Goal: Task Accomplishment & Management: Use online tool/utility

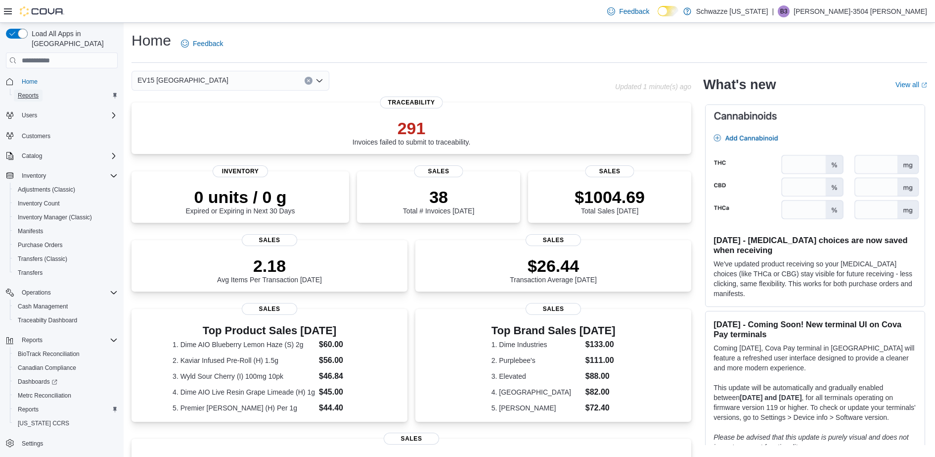
click at [26, 92] on span "Reports" at bounding box center [28, 96] width 21 height 8
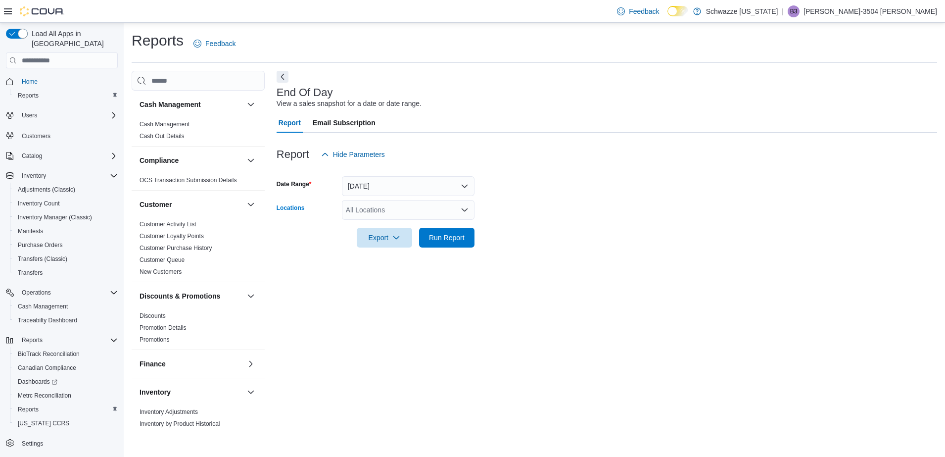
click at [382, 205] on div "All Locations" at bounding box center [408, 210] width 133 height 20
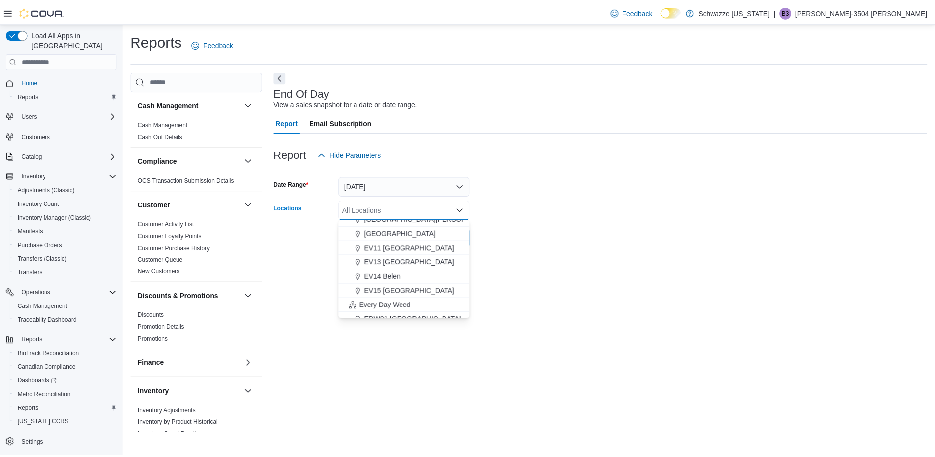
scroll to position [163, 0]
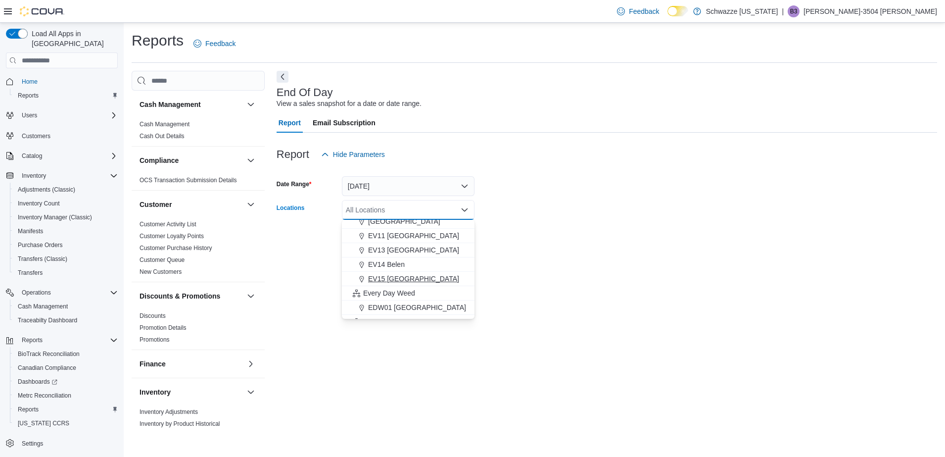
click at [381, 275] on span "EV15 [GEOGRAPHIC_DATA]" at bounding box center [413, 279] width 91 height 10
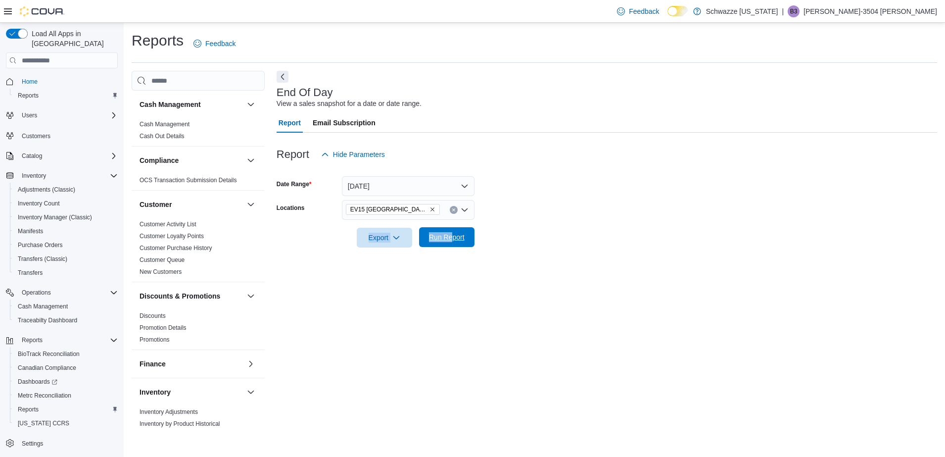
drag, startPoint x: 505, startPoint y: 227, endPoint x: 452, endPoint y: 232, distance: 54.2
click at [452, 232] on form "Date Range [DATE] Locations EV15 [GEOGRAPHIC_DATA] North Export Run Report" at bounding box center [606, 205] width 660 height 83
click at [452, 232] on span "Run Report" at bounding box center [447, 237] width 36 height 10
